Goal: Task Accomplishment & Management: Use online tool/utility

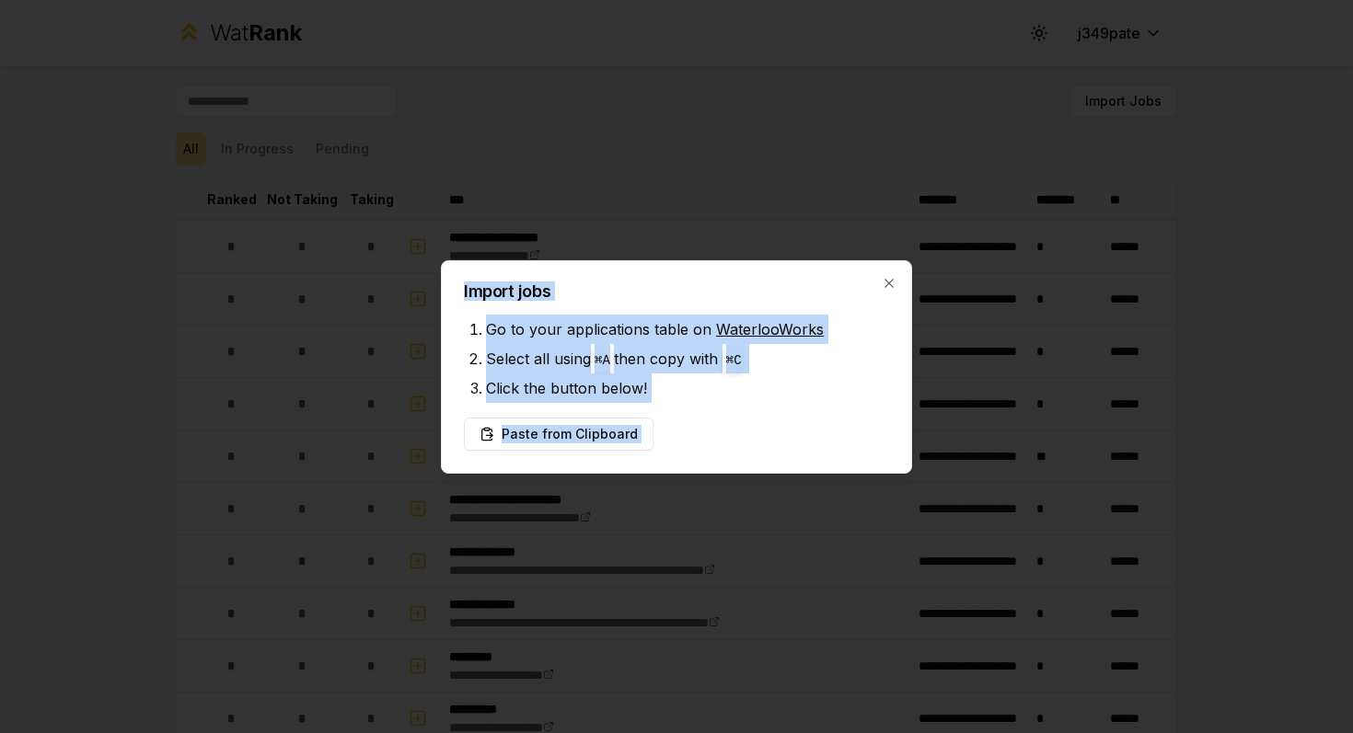
click at [893, 275] on div "Import jobs Go to your applications table on WaterlooWorks Select all using ⌘ A…" at bounding box center [676, 366] width 471 height 213
click at [887, 278] on icon "button" at bounding box center [888, 283] width 15 height 15
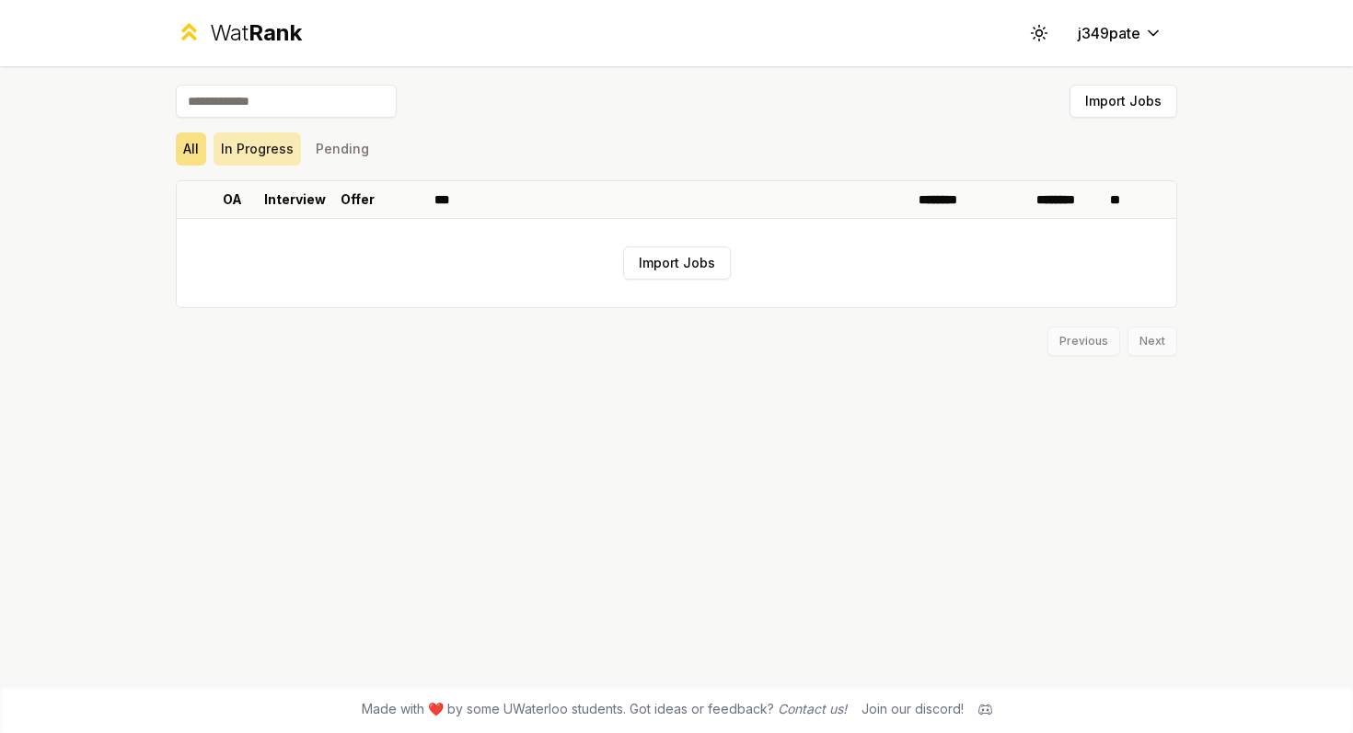
click at [281, 149] on button "In Progress" at bounding box center [256, 148] width 87 height 33
click at [341, 147] on button "Pending" at bounding box center [342, 148] width 68 height 33
click at [159, 148] on div "Import Jobs All In Progress Pending OA Interview Offer *** ******** ******** **…" at bounding box center [676, 375] width 1060 height 619
click at [186, 144] on button "All" at bounding box center [191, 148] width 30 height 33
click at [1077, 340] on div "Previous Next" at bounding box center [676, 332] width 1001 height 48
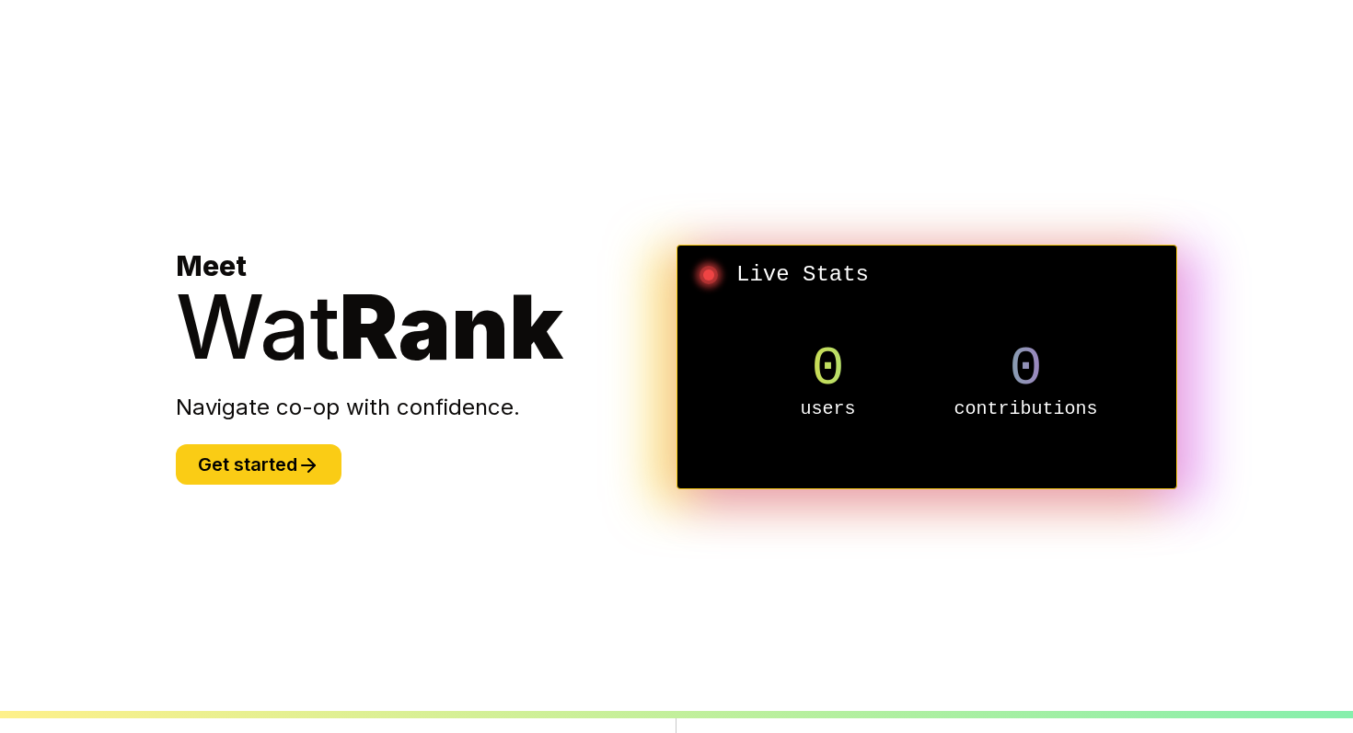
scroll to position [374, 0]
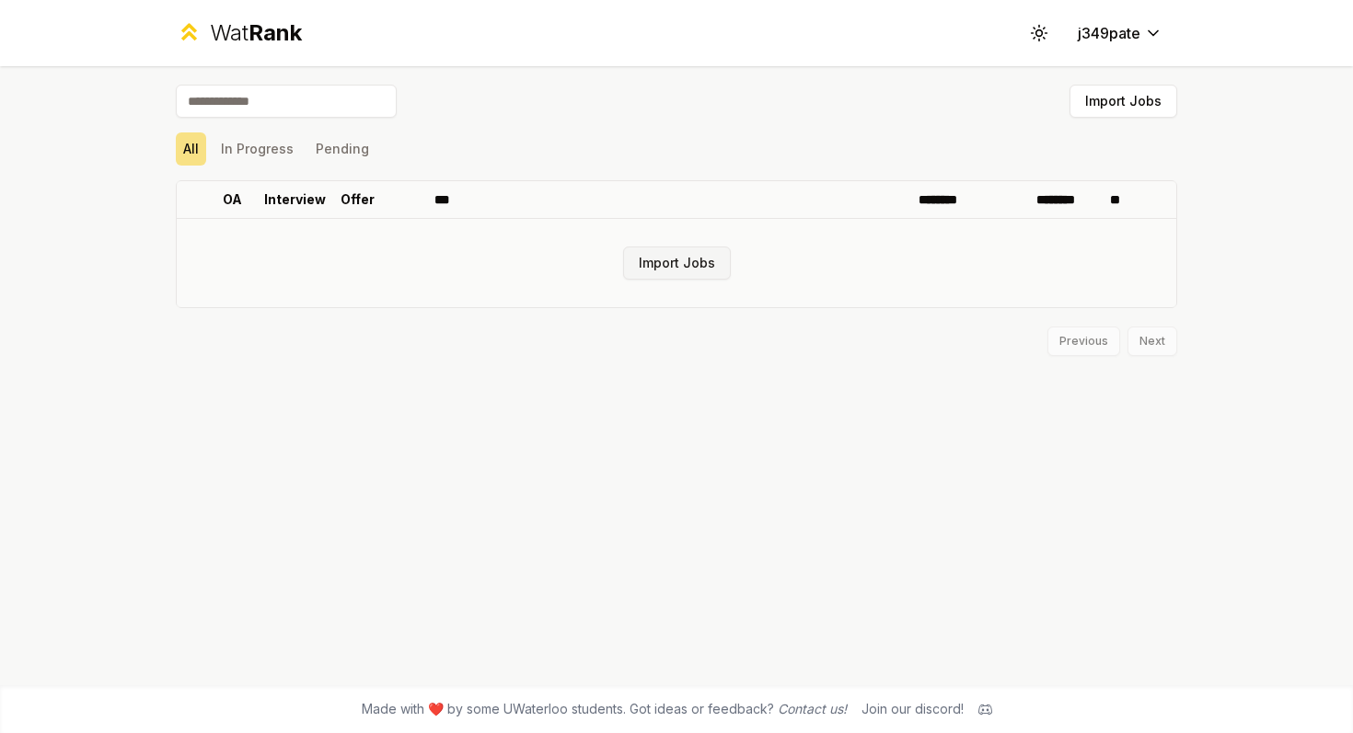
click at [670, 272] on button "Import Jobs" at bounding box center [677, 263] width 108 height 33
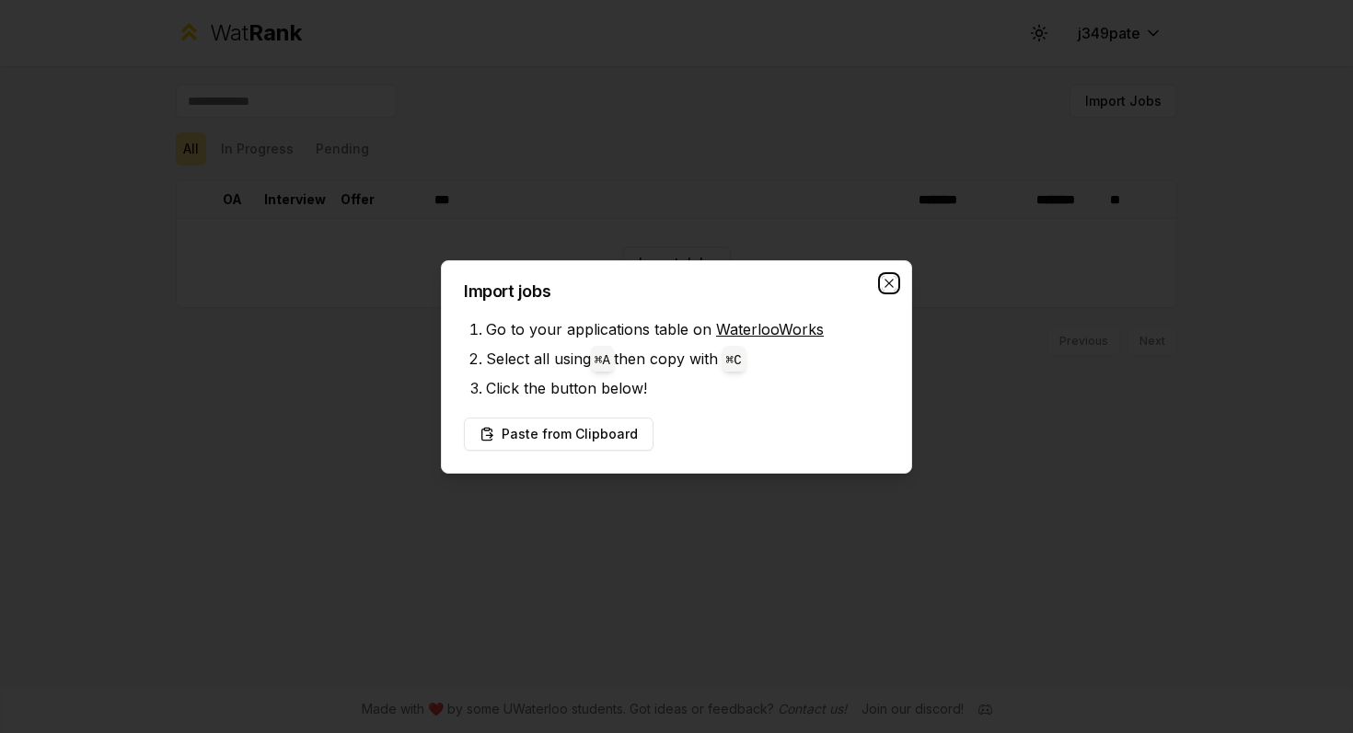
click at [884, 282] on icon "button" at bounding box center [888, 283] width 15 height 15
